Goal: Understand process/instructions: Learn about a topic

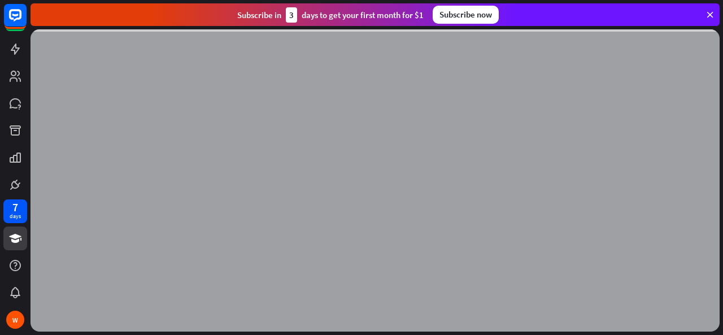
click at [710, 12] on icon at bounding box center [710, 15] width 10 height 10
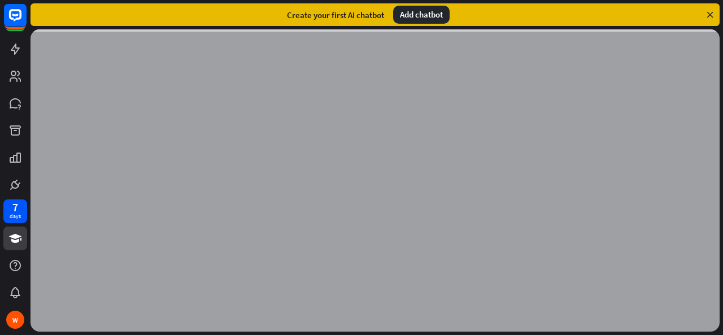
click at [710, 12] on icon at bounding box center [710, 15] width 10 height 10
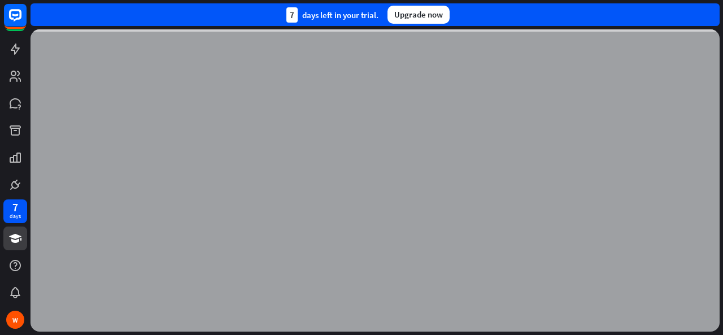
click at [710, 12] on div "7 days left in your trial. Upgrade now" at bounding box center [375, 14] width 689 height 23
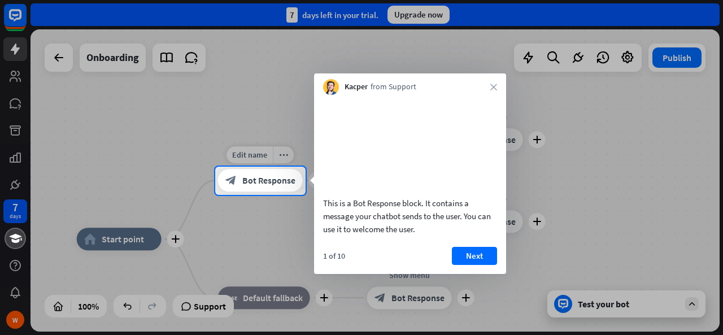
click at [275, 179] on span "Bot Response" at bounding box center [268, 180] width 53 height 11
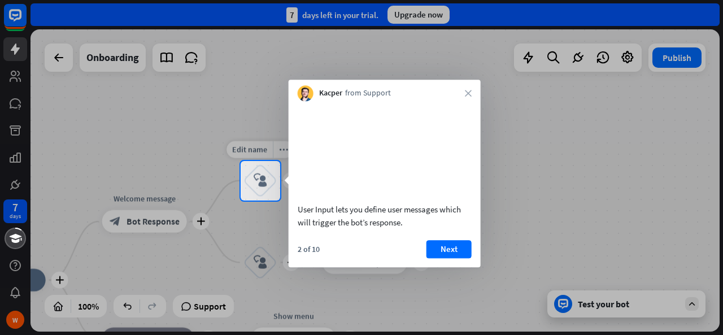
click at [251, 195] on div "block_user_input" at bounding box center [261, 181] width 34 height 34
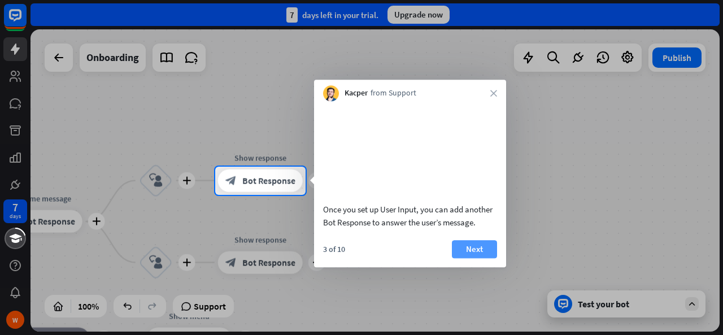
click at [470, 258] on button "Next" at bounding box center [474, 249] width 45 height 18
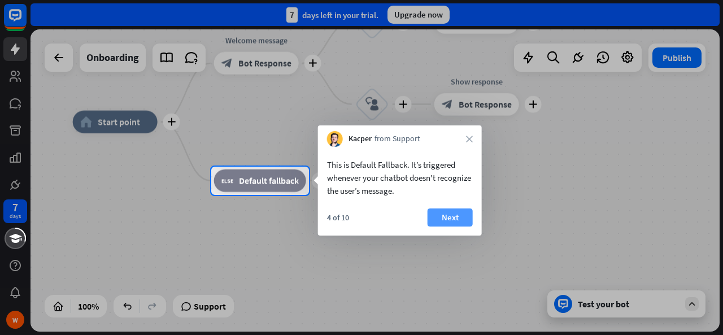
click at [460, 223] on button "Next" at bounding box center [450, 217] width 45 height 18
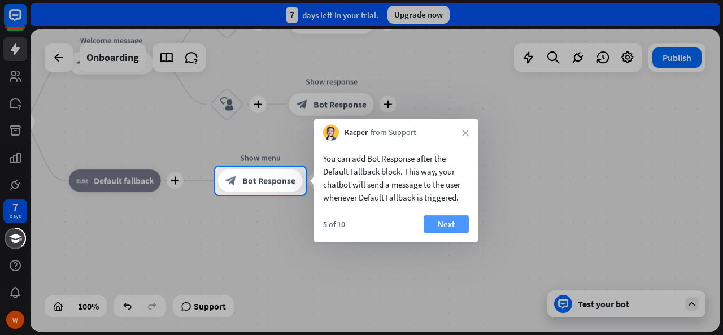
click at [435, 225] on button "Next" at bounding box center [446, 224] width 45 height 18
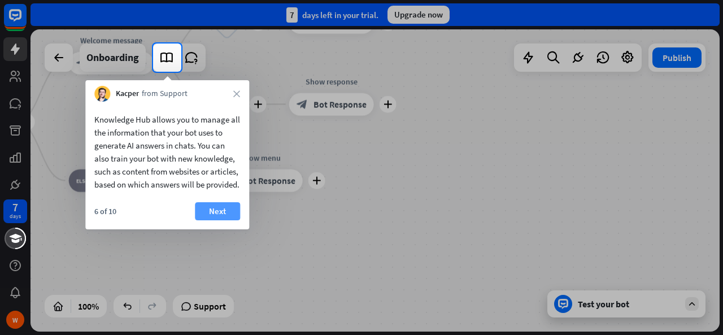
click at [212, 220] on button "Next" at bounding box center [217, 211] width 45 height 18
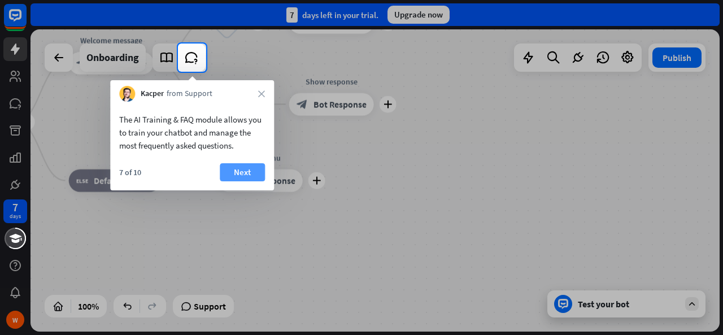
click at [233, 173] on button "Next" at bounding box center [242, 172] width 45 height 18
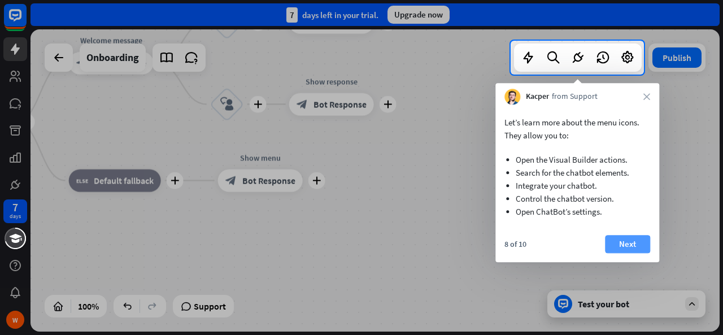
click at [625, 250] on button "Next" at bounding box center [627, 244] width 45 height 18
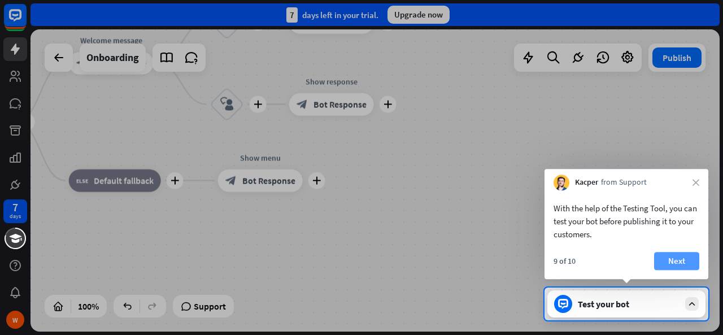
click at [679, 260] on button "Next" at bounding box center [676, 261] width 45 height 18
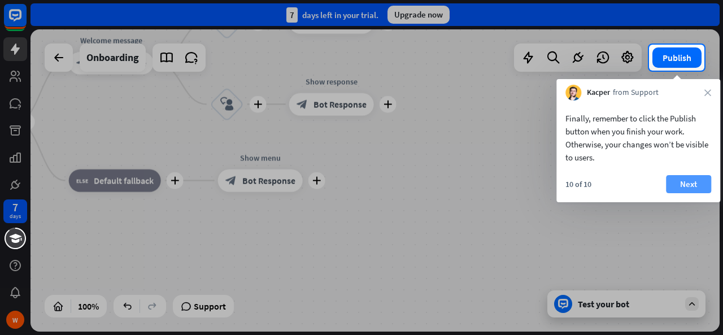
click at [687, 184] on button "Next" at bounding box center [688, 184] width 45 height 18
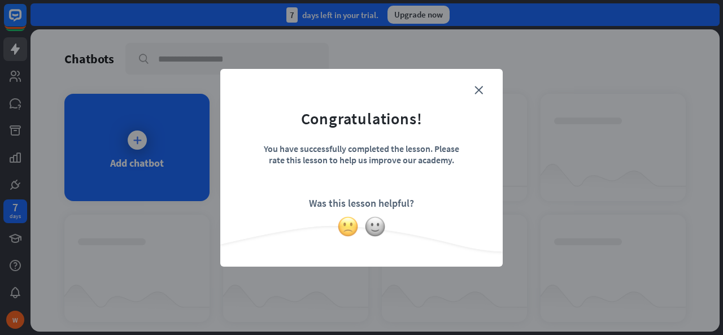
click at [349, 225] on img at bounding box center [347, 226] width 21 height 21
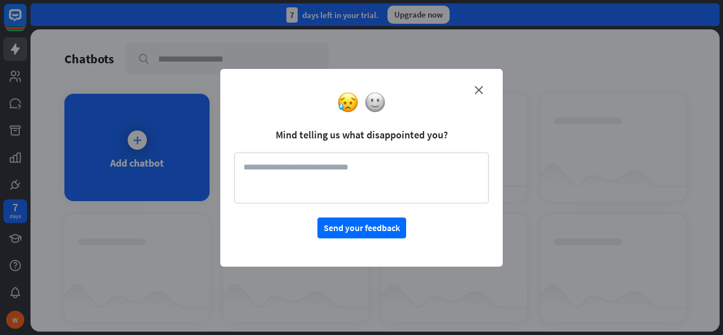
click at [477, 75] on div "close Mind telling us what disappointed you? Send your feedback" at bounding box center [361, 168] width 283 height 198
click at [479, 89] on icon "close" at bounding box center [479, 90] width 8 height 8
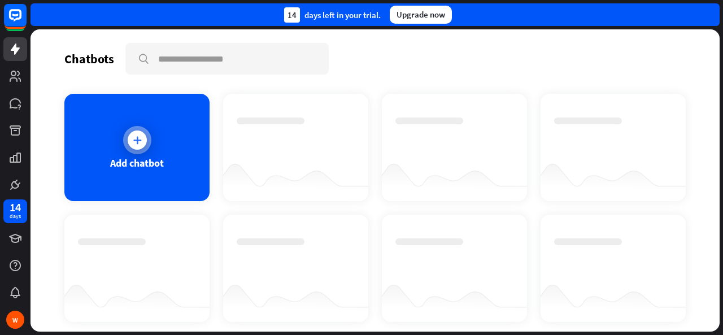
click at [144, 149] on div at bounding box center [137, 140] width 28 height 28
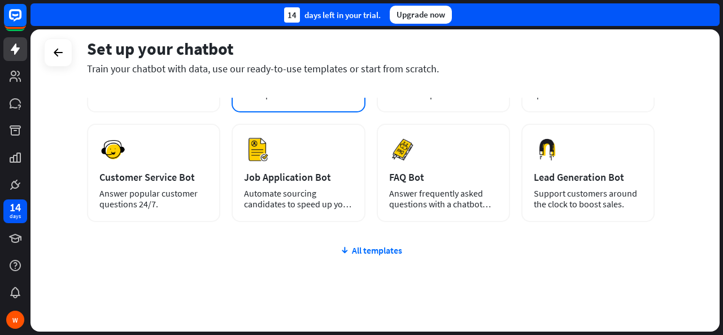
scroll to position [165, 0]
